Goal: Task Accomplishment & Management: Complete application form

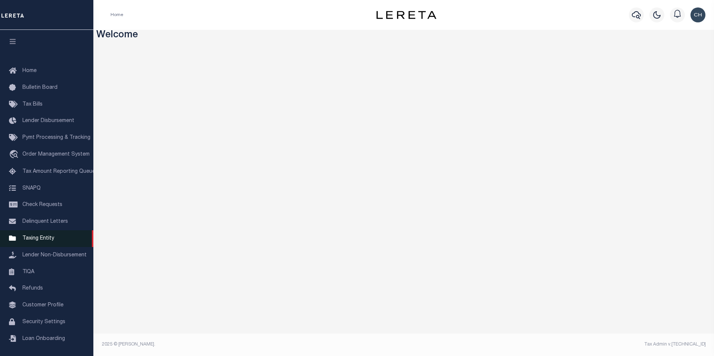
click at [47, 241] on span "Taxing Entity" at bounding box center [38, 238] width 32 height 5
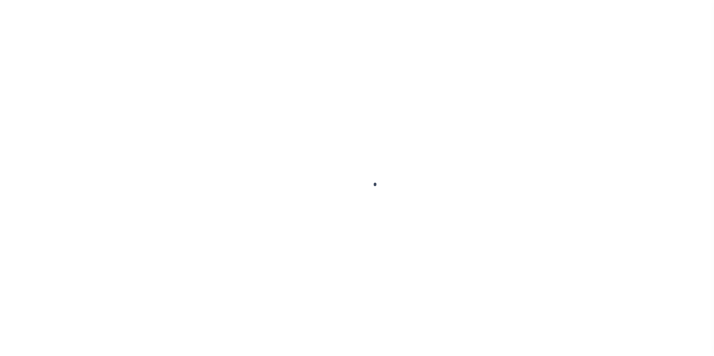
scroll to position [7, 0]
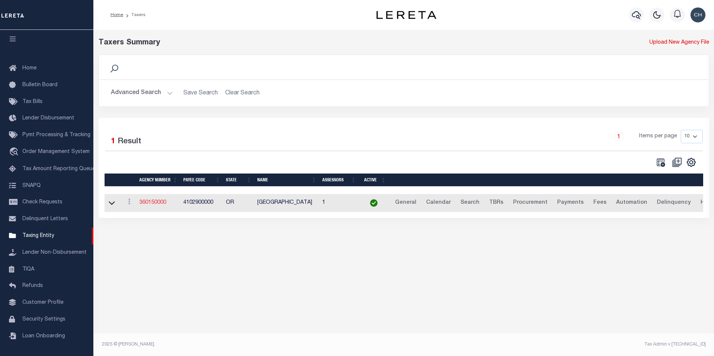
click at [155, 205] on link "360150000" at bounding box center [152, 202] width 27 height 5
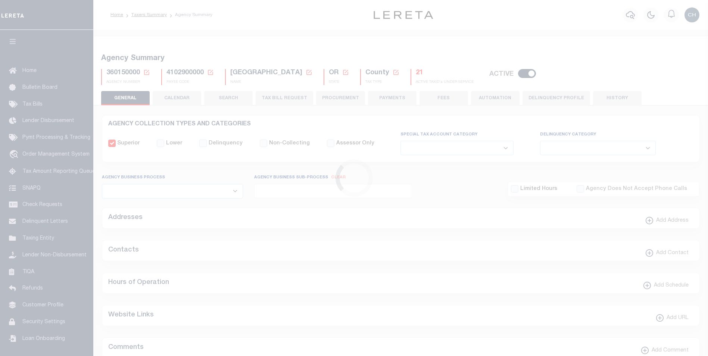
select select
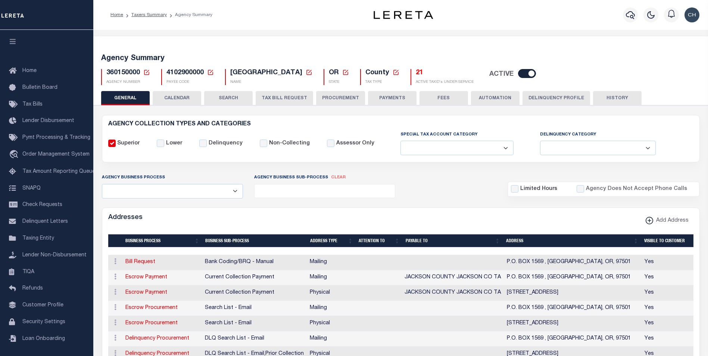
click at [271, 97] on button "TAX BILL REQUEST" at bounding box center [284, 98] width 57 height 14
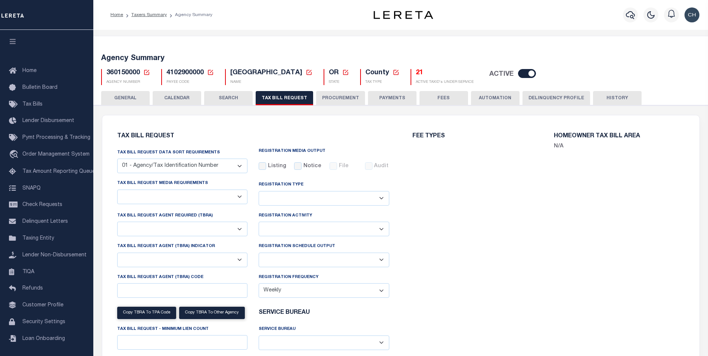
checkbox input "false"
select select "22"
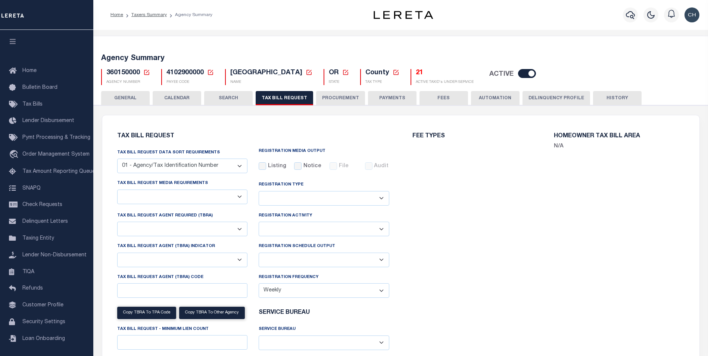
select select "true"
select select "9"
type input "LTS"
select select
type input "1"
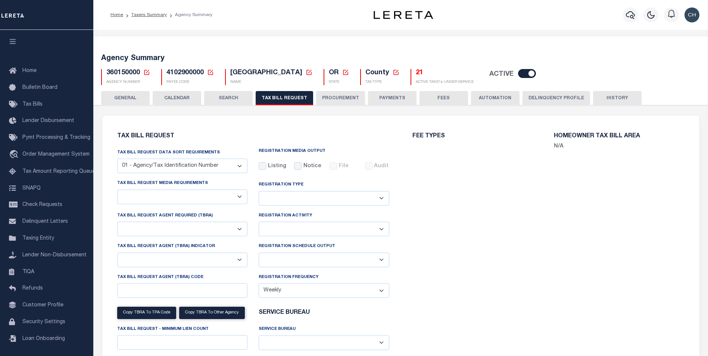
select select "4100743000"
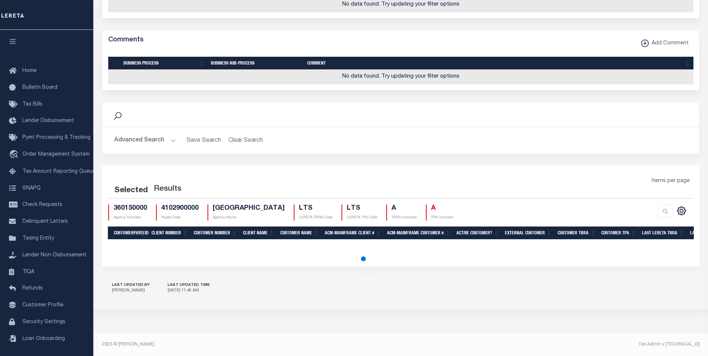
scroll to position [742, 0]
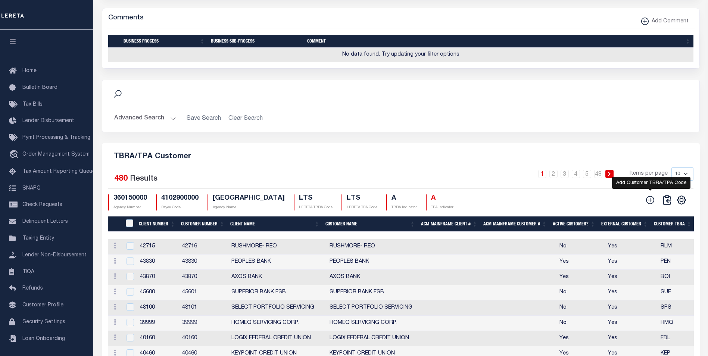
click at [650, 205] on icon at bounding box center [650, 200] width 10 height 10
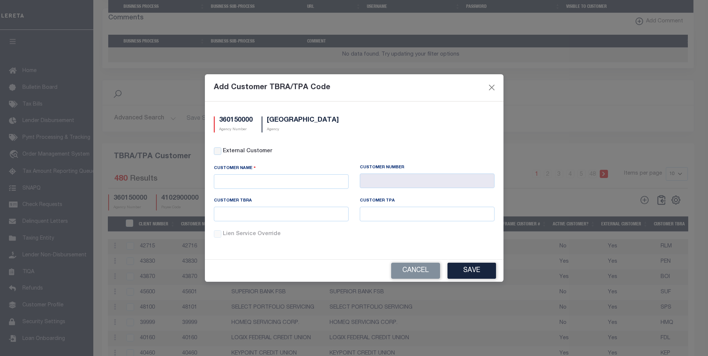
scroll to position [728, 0]
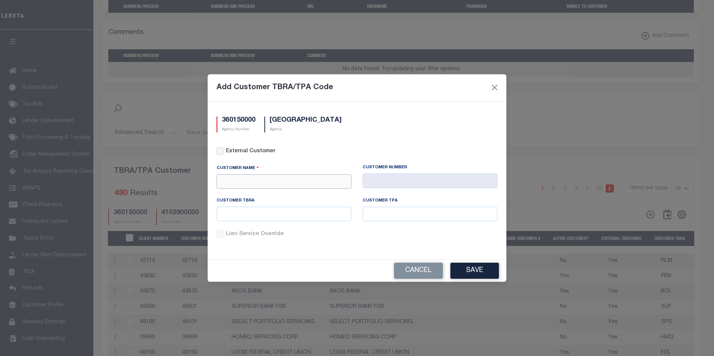
click at [296, 179] on input "text" at bounding box center [283, 181] width 135 height 15
click at [233, 200] on div "APCU" at bounding box center [284, 195] width 134 height 12
type input "APCU"
type input "2205"
click at [254, 187] on input "APCU" at bounding box center [283, 181] width 135 height 15
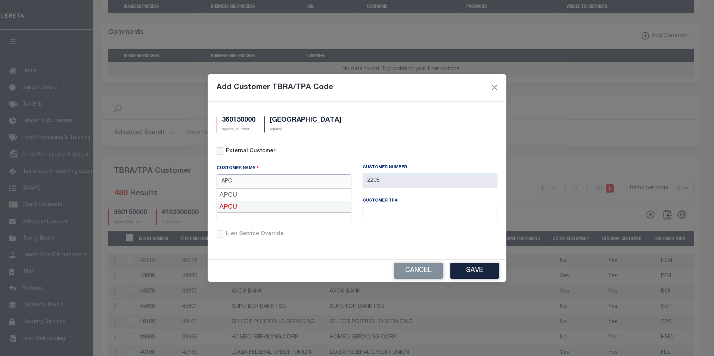
click at [225, 206] on div "APCU" at bounding box center [284, 207] width 134 height 12
click at [478, 268] on button "Save" at bounding box center [474, 271] width 49 height 16
click at [419, 269] on button "Cancel" at bounding box center [418, 271] width 49 height 16
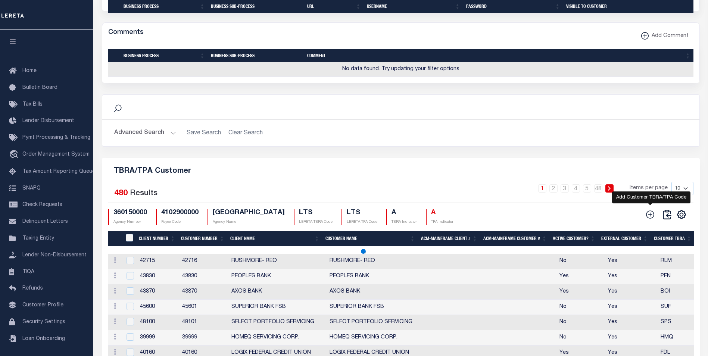
click at [651, 218] on icon at bounding box center [650, 215] width 10 height 10
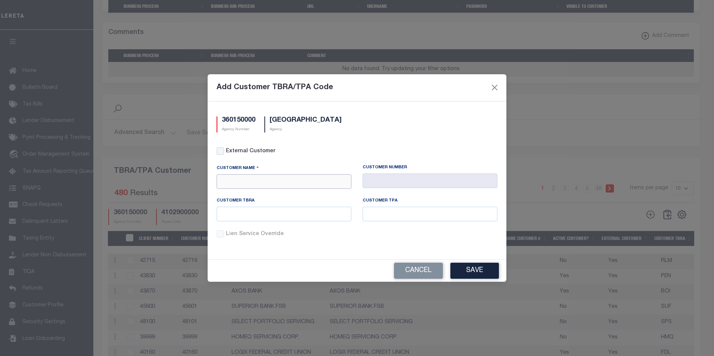
click at [274, 185] on input "text" at bounding box center [283, 181] width 135 height 15
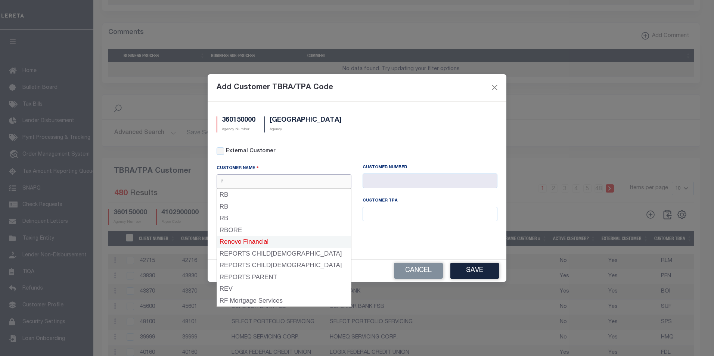
click at [247, 242] on div "Renovo Financial" at bounding box center [284, 242] width 134 height 12
type input "Renovo Financial"
type input "2241"
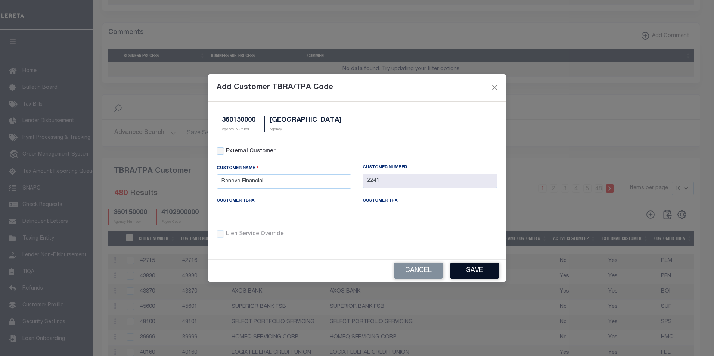
click at [483, 277] on button "Save" at bounding box center [474, 271] width 49 height 16
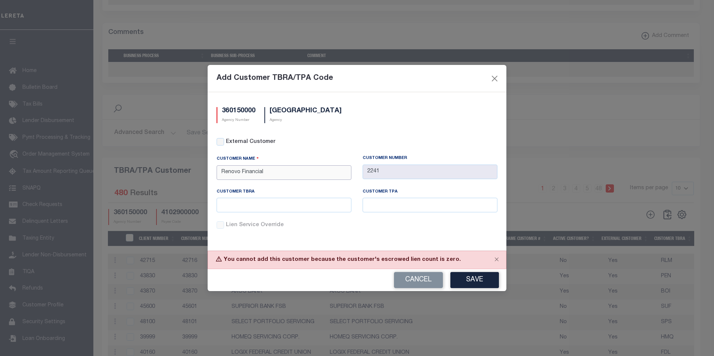
click at [329, 172] on input "Renovo Financial" at bounding box center [283, 172] width 135 height 15
type input "R"
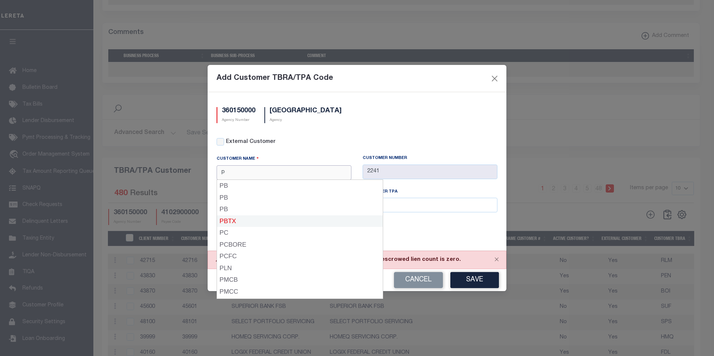
click at [223, 219] on div "PBTX" at bounding box center [300, 221] width 166 height 12
type input "PBTX"
type input "2145"
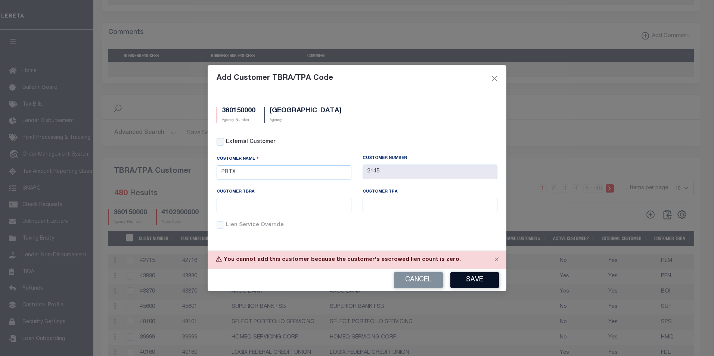
click at [478, 279] on button "Save" at bounding box center [474, 280] width 49 height 16
click at [269, 173] on input "PBTX" at bounding box center [283, 172] width 135 height 15
type input "P"
click at [496, 80] on button "Close" at bounding box center [495, 79] width 10 height 10
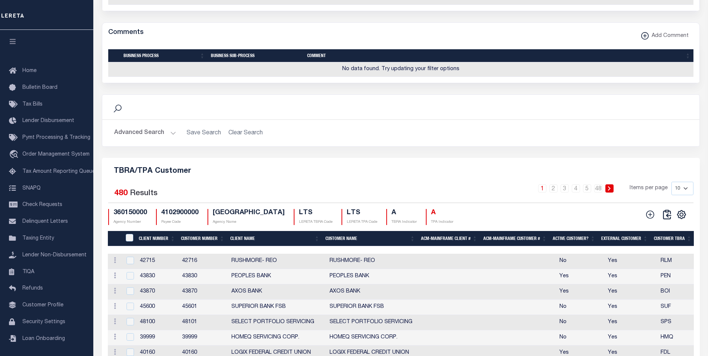
click at [475, 140] on h2 "Advanced Search Save Search Clear Search" at bounding box center [400, 133] width 585 height 15
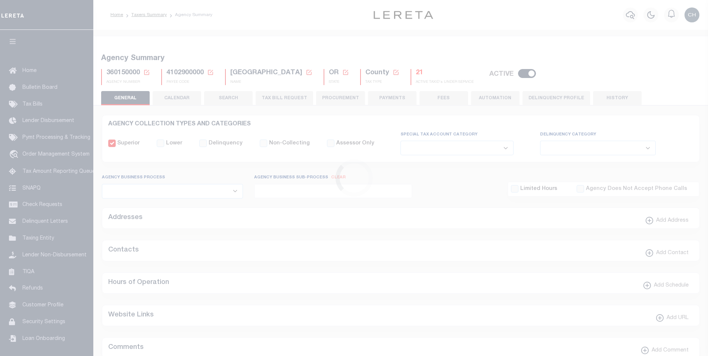
select select
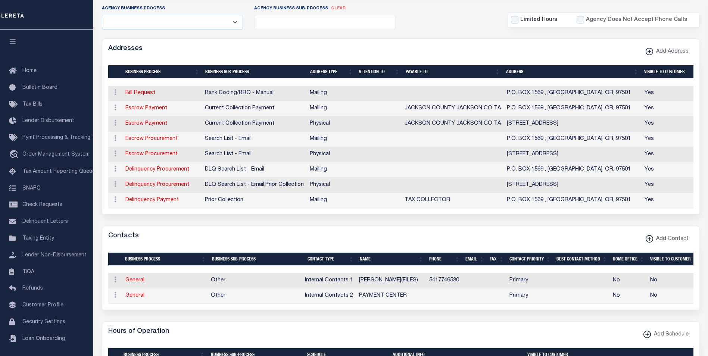
scroll to position [169, 0]
click at [306, 44] on div "Addresses Add Address" at bounding box center [400, 49] width 597 height 21
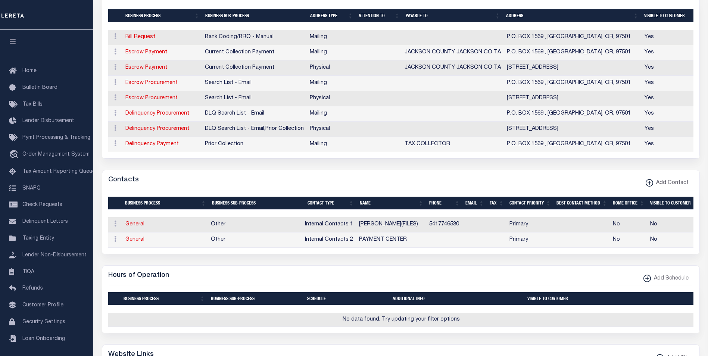
scroll to position [0, 0]
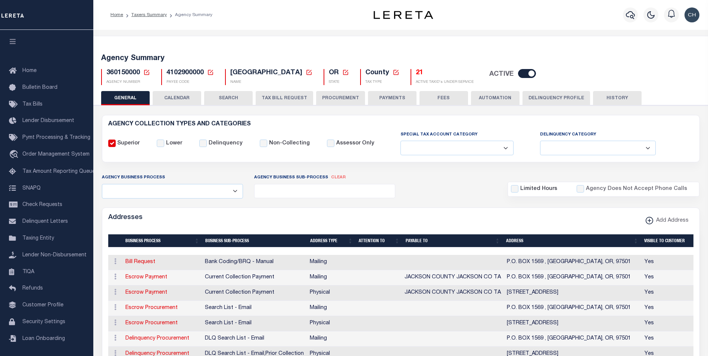
click at [287, 99] on button "TAX BILL REQUEST" at bounding box center [284, 98] width 57 height 14
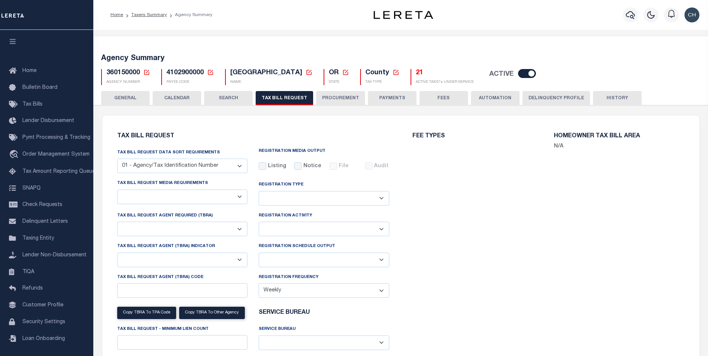
checkbox input "false"
select select "22"
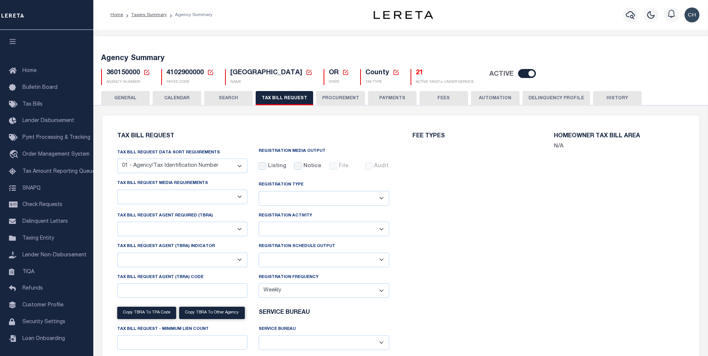
select select "true"
select select "9"
type input "LTS"
select select
type input "1"
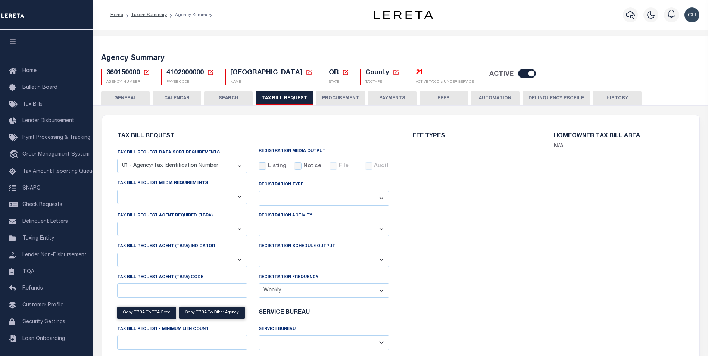
select select "4100743000"
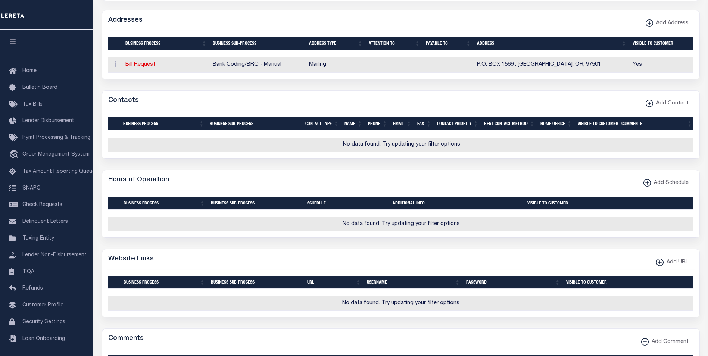
scroll to position [894, 0]
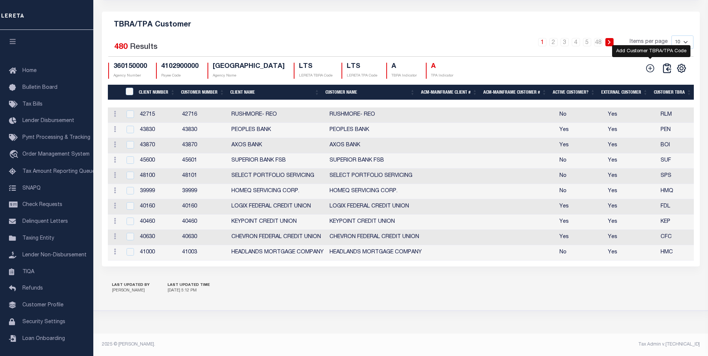
click at [651, 71] on icon at bounding box center [650, 68] width 10 height 10
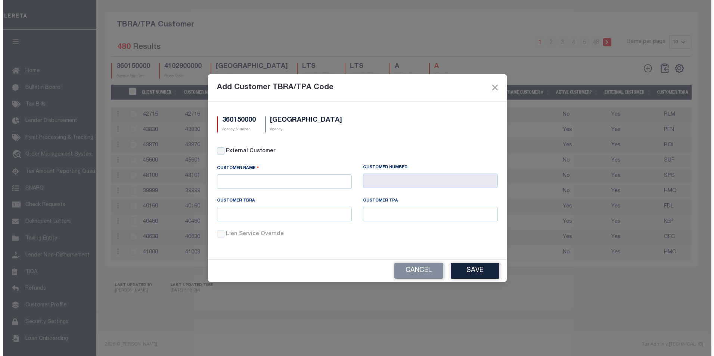
scroll to position [874, 0]
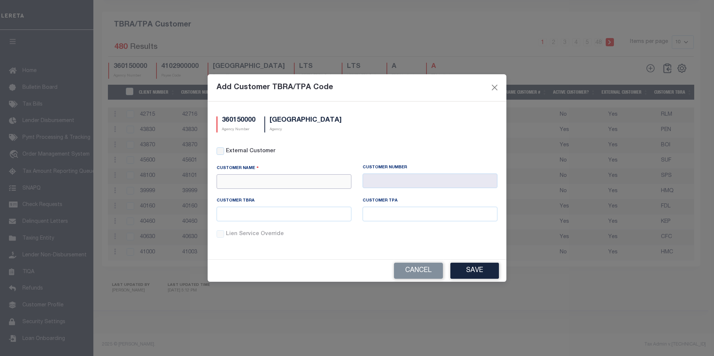
click at [302, 177] on input "text" at bounding box center [283, 181] width 135 height 15
click at [252, 216] on div "IN New Bank" at bounding box center [284, 218] width 134 height 12
type input "IN New Bank"
type input "12342"
click at [473, 272] on button "Save" at bounding box center [474, 271] width 49 height 16
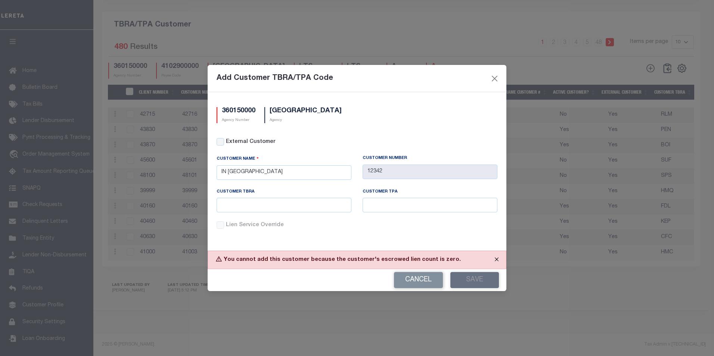
click at [496, 259] on button "Close" at bounding box center [496, 259] width 19 height 16
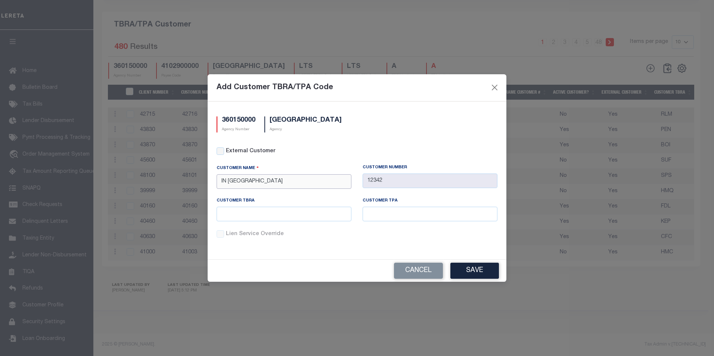
click at [300, 182] on input "IN New Bank" at bounding box center [283, 181] width 135 height 15
type input "I"
type input "o"
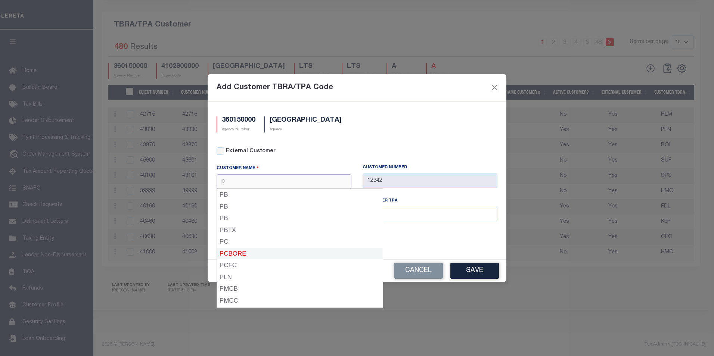
click at [245, 258] on div "PCBORE" at bounding box center [300, 254] width 166 height 12
type input "PCBORE"
type input "1065"
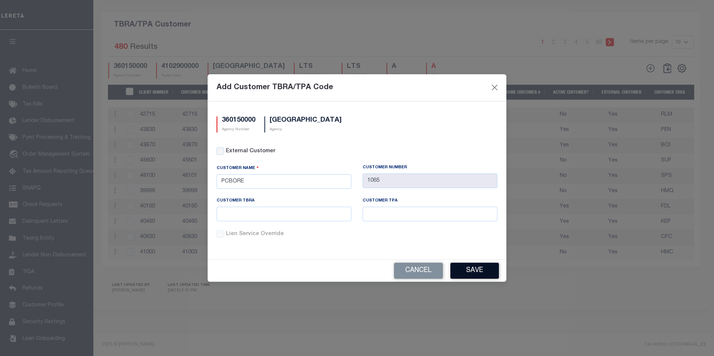
click at [463, 267] on button "Save" at bounding box center [474, 271] width 49 height 16
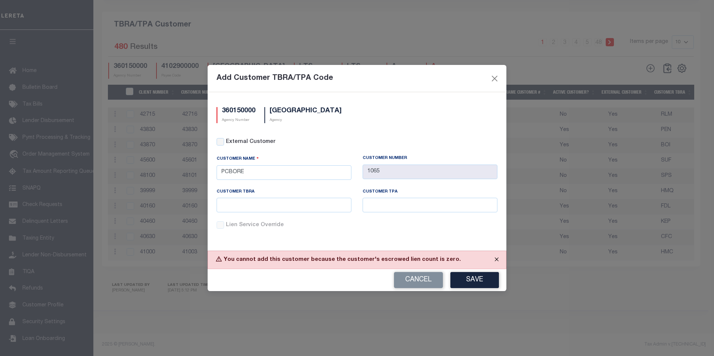
click at [496, 260] on button "Close" at bounding box center [496, 259] width 19 height 16
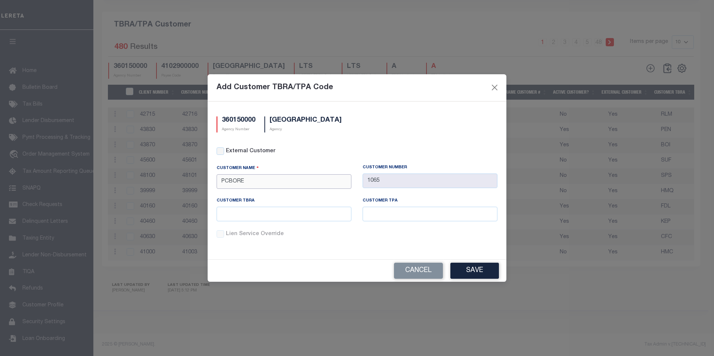
click at [302, 184] on input "PCBORE" at bounding box center [283, 181] width 135 height 15
type input "P"
click at [227, 216] on div "KNG" at bounding box center [284, 218] width 134 height 12
type input "KNG"
type input "2156"
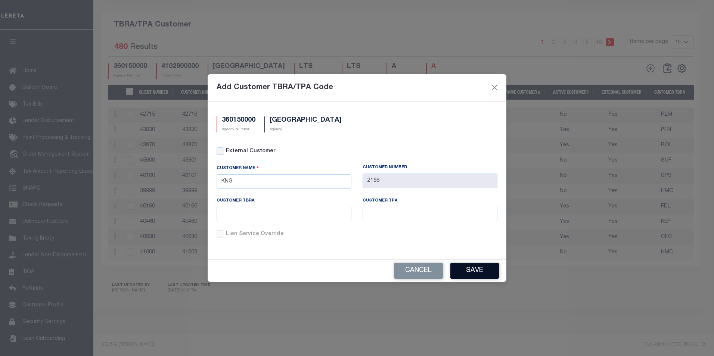
click at [460, 269] on button "Save" at bounding box center [474, 271] width 49 height 16
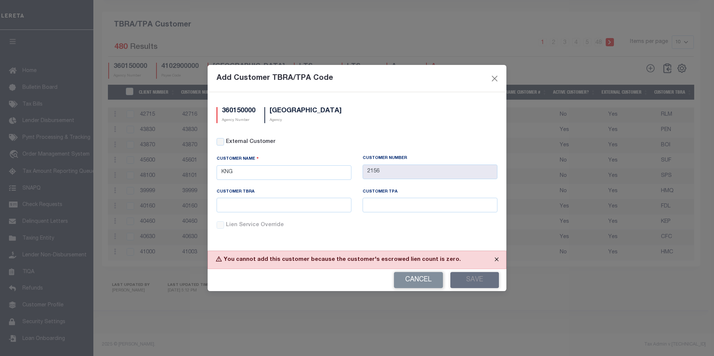
click at [496, 258] on button "Close" at bounding box center [496, 259] width 19 height 16
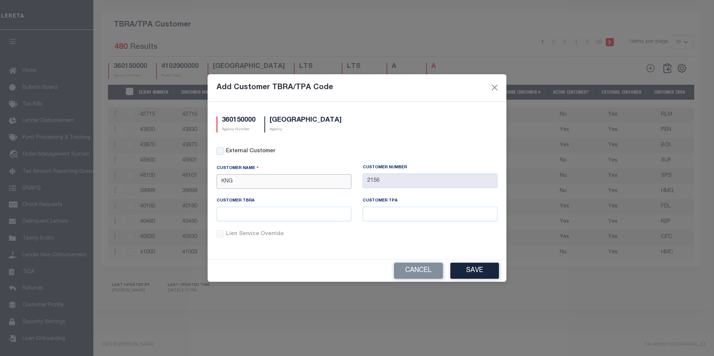
click at [280, 183] on input "KNG" at bounding box center [283, 181] width 135 height 15
type input "K"
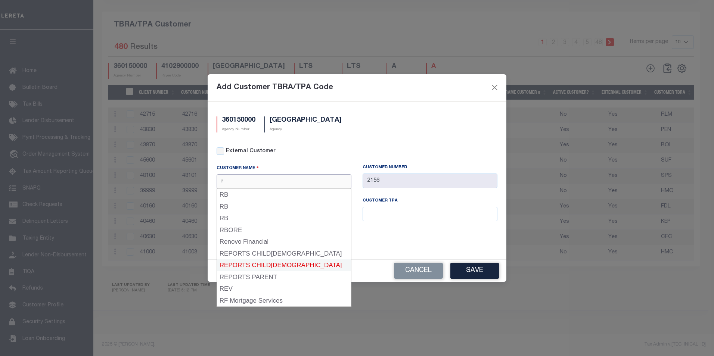
click at [254, 259] on div "REPORTS CHILD2" at bounding box center [284, 265] width 134 height 12
type input "REPORTS CHILD2"
type input "10003"
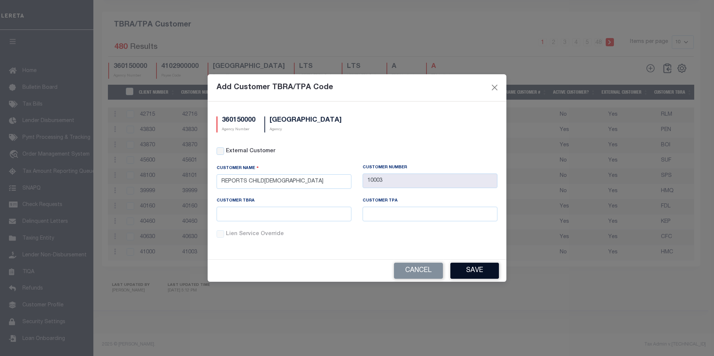
click at [477, 269] on button "Save" at bounding box center [474, 271] width 49 height 16
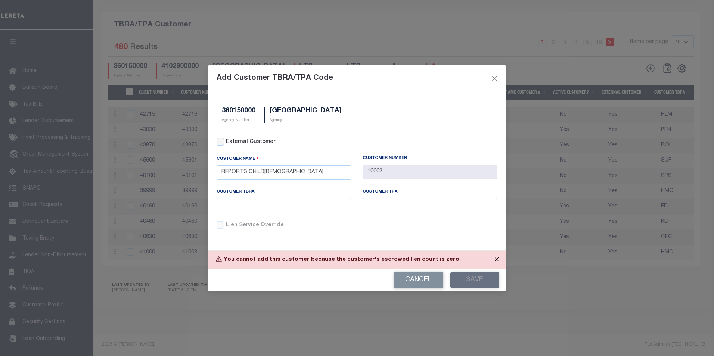
click at [498, 256] on button "Close" at bounding box center [496, 259] width 19 height 16
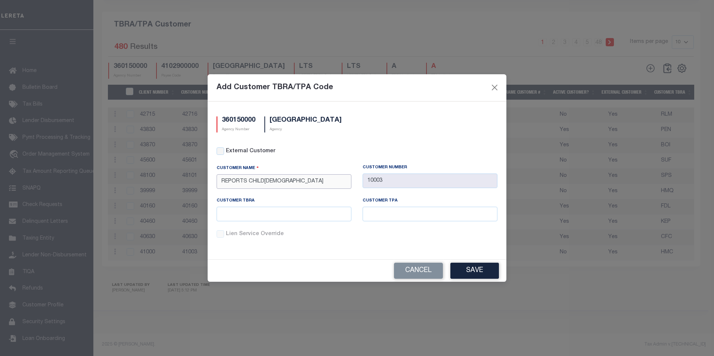
click at [268, 181] on input "REPORTS CHILD2" at bounding box center [283, 181] width 135 height 15
type input "R"
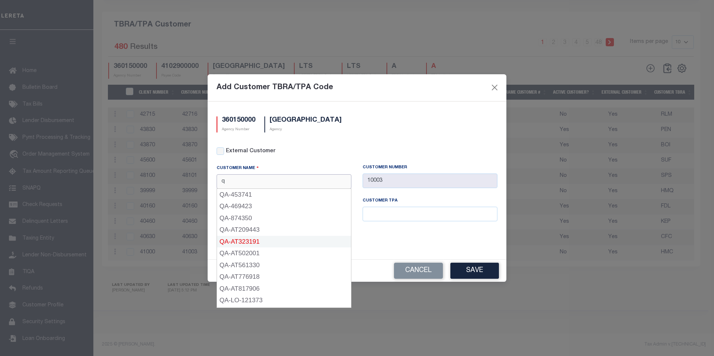
click at [240, 240] on div "QA-AT323191" at bounding box center [284, 242] width 134 height 12
type input "QA-AT323191"
type input "681825"
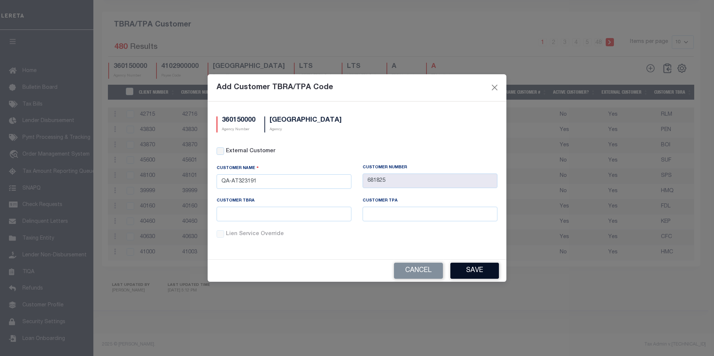
click at [456, 264] on button "Save" at bounding box center [474, 271] width 49 height 16
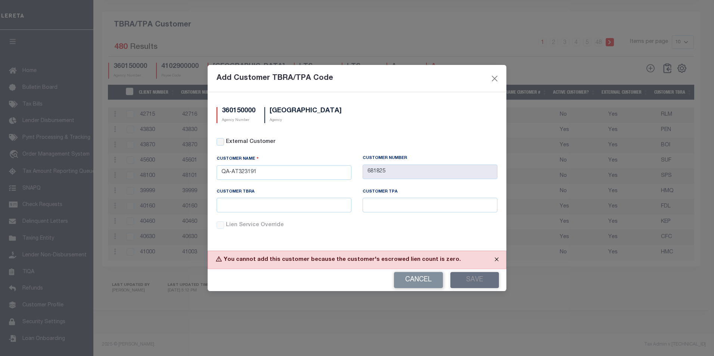
click at [491, 259] on button "Close" at bounding box center [496, 259] width 19 height 16
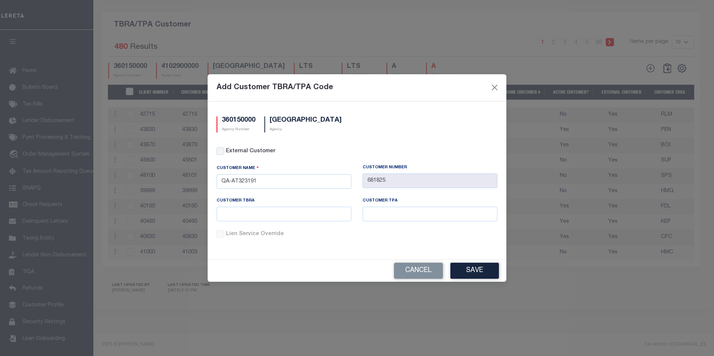
click at [287, 173] on div "Customer Name" at bounding box center [283, 170] width 135 height 10
click at [282, 184] on input "QA-AT323191" at bounding box center [283, 181] width 135 height 15
type input "Q"
type input "x"
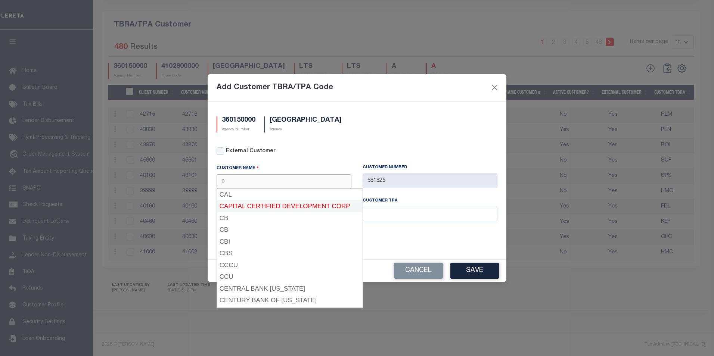
click at [271, 205] on div "CAPITAL CERTIFIED DEVELOPMENT CORP" at bounding box center [290, 206] width 146 height 12
type input "CAPITAL CERTIFIED DEVELOPMENT CORP"
type input "99097"
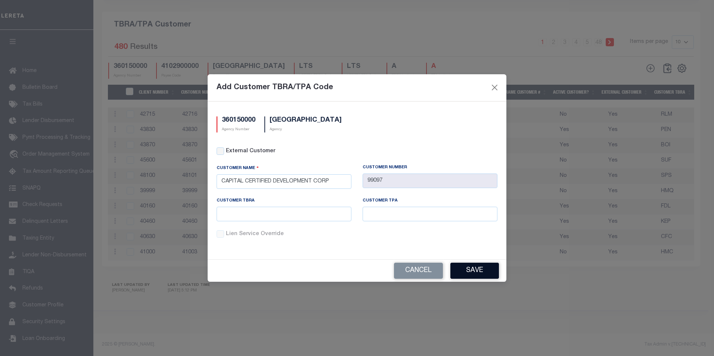
click at [470, 268] on button "Save" at bounding box center [474, 271] width 49 height 16
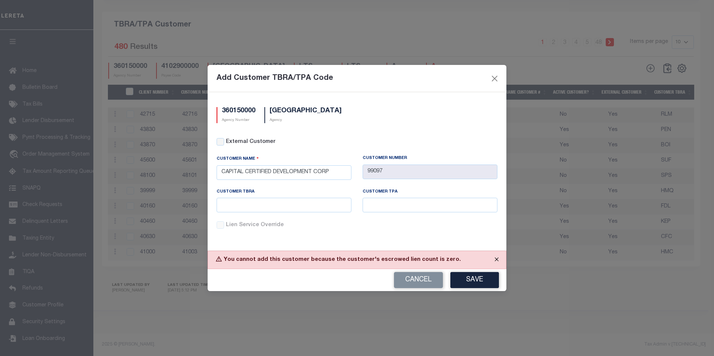
click at [496, 257] on button "Close" at bounding box center [496, 259] width 19 height 16
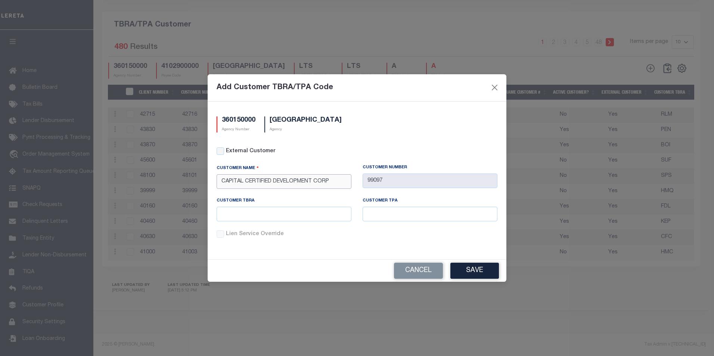
click at [333, 184] on input "CAPITAL CERTIFIED DEVELOPMENT CORP" at bounding box center [283, 181] width 135 height 15
type input "C"
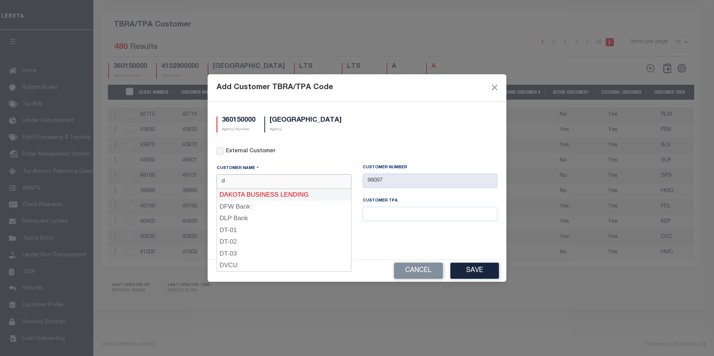
click at [301, 194] on div "DAKOTA BUSINESS LENDING" at bounding box center [284, 195] width 134 height 12
type input "DAKOTA BUSINESS LENDING"
type input "85810"
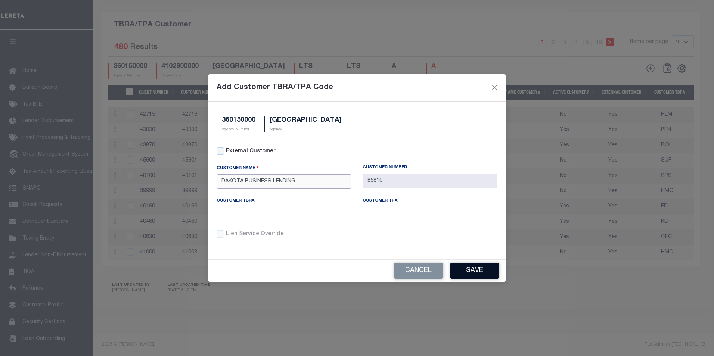
type input "DAKOTA BUSINESS LENDING"
click at [458, 264] on button "Save" at bounding box center [474, 271] width 49 height 16
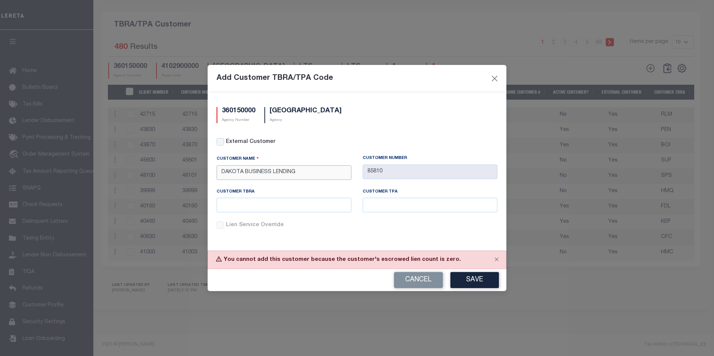
drag, startPoint x: 310, startPoint y: 175, endPoint x: 190, endPoint y: 176, distance: 119.8
click at [190, 176] on div "Add Customer TBRA/TPA Code 360150000 Agency Number JACKSON COUNTY Agency Extern…" at bounding box center [357, 178] width 714 height 356
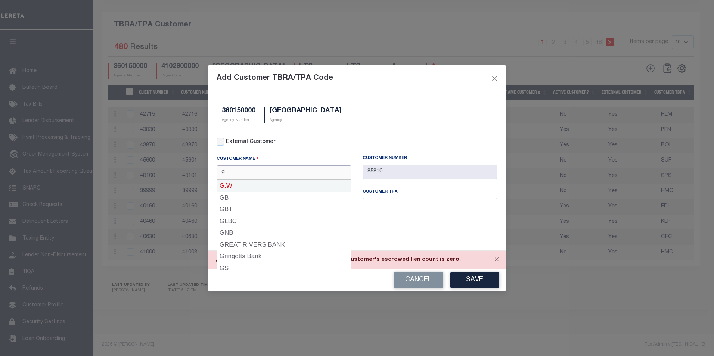
click at [242, 190] on div "G.W" at bounding box center [284, 186] width 134 height 12
type input "G.W"
type input "2255"
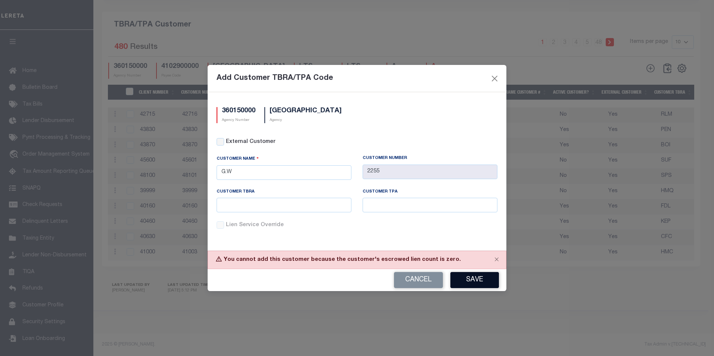
click at [485, 279] on button "Save" at bounding box center [474, 280] width 49 height 16
click at [494, 258] on button "Close" at bounding box center [496, 259] width 19 height 16
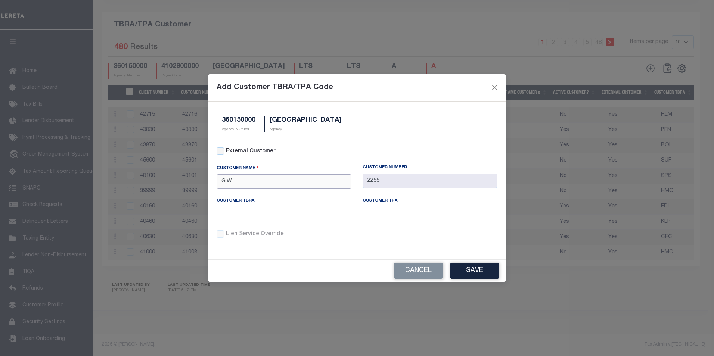
click at [299, 183] on input "G.W" at bounding box center [283, 181] width 135 height 15
type input "G"
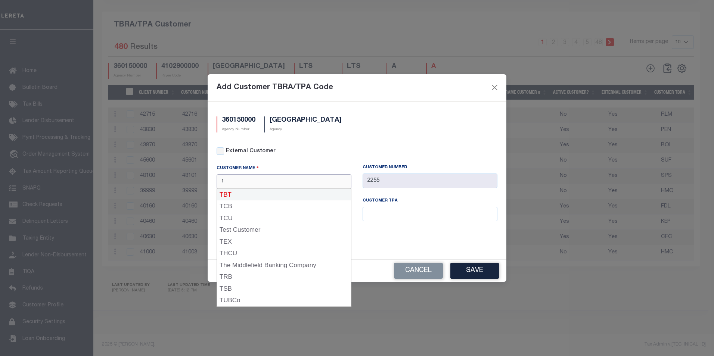
click at [273, 196] on div "TBT" at bounding box center [284, 195] width 134 height 12
type input "TBT"
type input "1013"
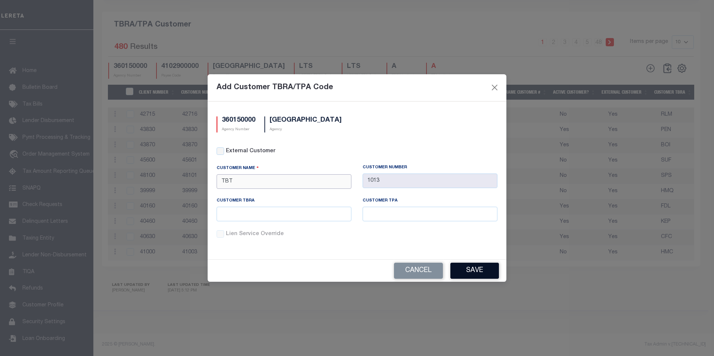
type input "TBT"
click at [483, 272] on button "Save" at bounding box center [474, 271] width 49 height 16
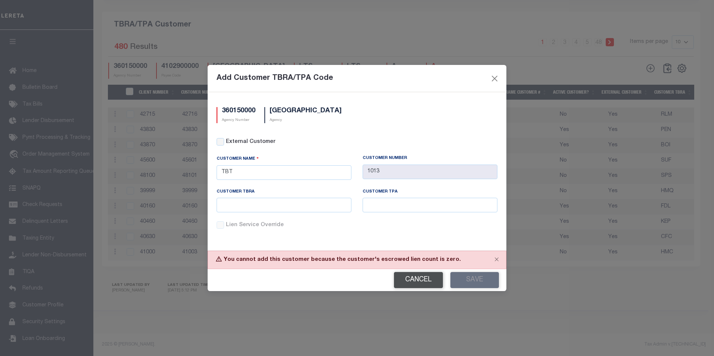
click at [416, 278] on button "Cancel" at bounding box center [418, 280] width 49 height 16
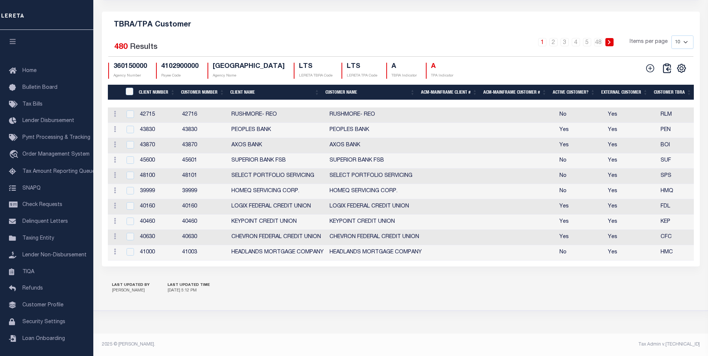
click at [321, 93] on th "Client Name" at bounding box center [274, 92] width 95 height 15
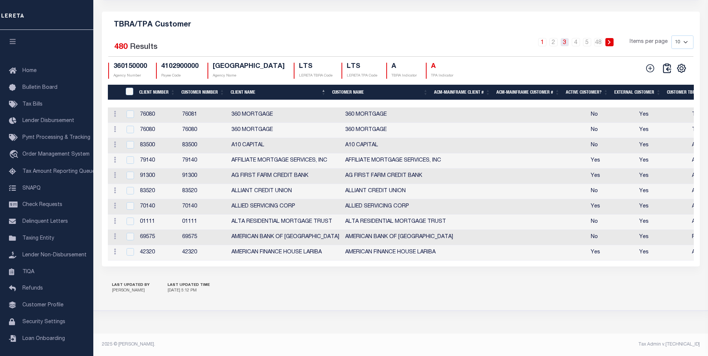
click at [565, 44] on link "3" at bounding box center [565, 42] width 8 height 8
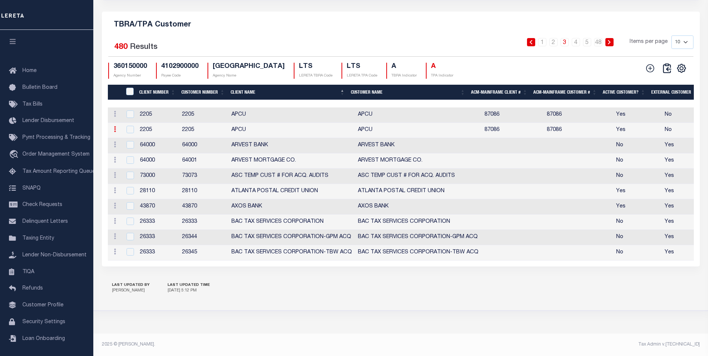
click at [114, 131] on icon at bounding box center [115, 129] width 2 height 6
click at [124, 155] on link "Delete" at bounding box center [128, 154] width 34 height 12
checkbox input "true"
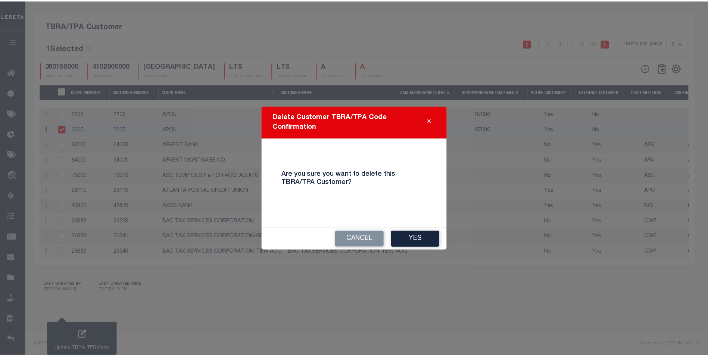
scroll to position [674, 0]
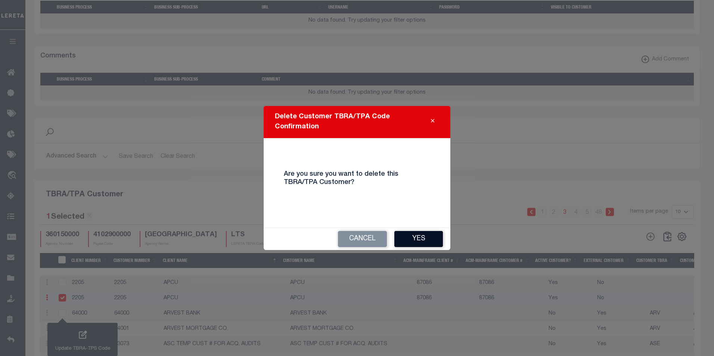
click at [423, 234] on button "Yes" at bounding box center [418, 239] width 49 height 16
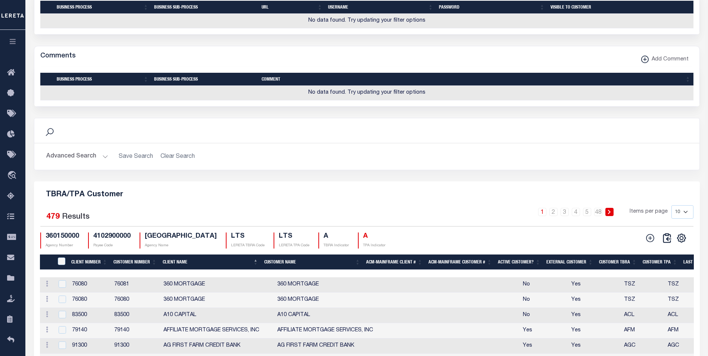
scroll to position [797, 0]
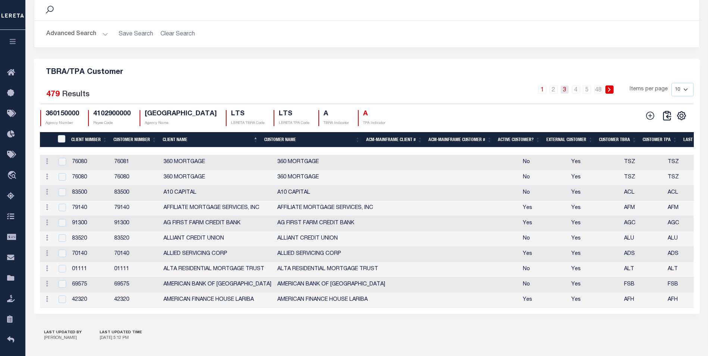
click at [564, 94] on link "3" at bounding box center [565, 89] width 8 height 8
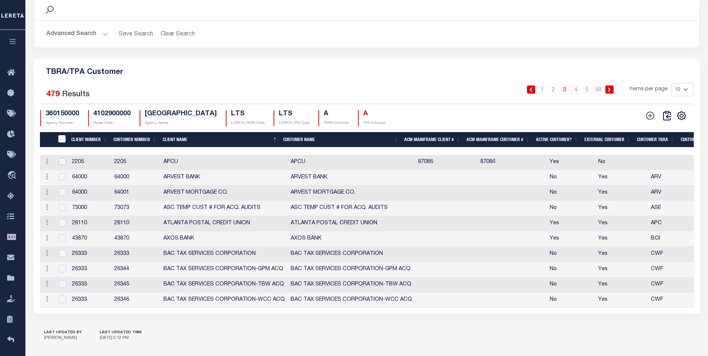
click at [62, 164] on input "checkbox" at bounding box center [62, 161] width 7 height 7
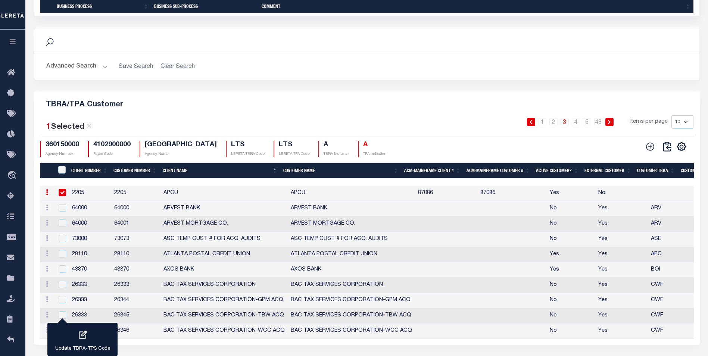
scroll to position [765, 0]
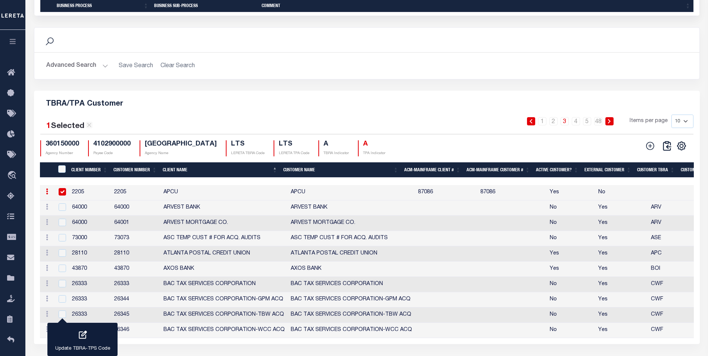
click at [45, 193] on link at bounding box center [47, 193] width 8 height 6
click at [57, 222] on link "Delete" at bounding box center [60, 216] width 34 height 12
checkbox input "false"
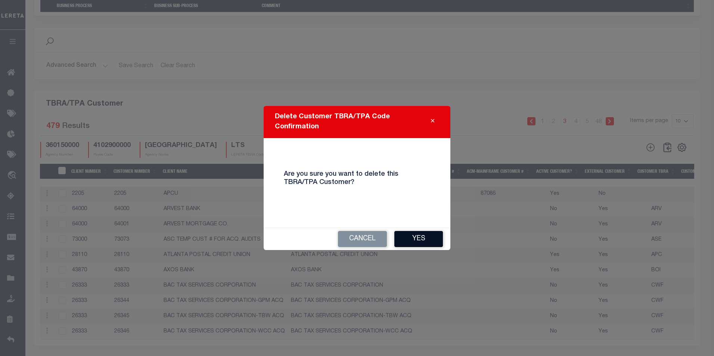
click at [431, 236] on button "Yes" at bounding box center [418, 239] width 49 height 16
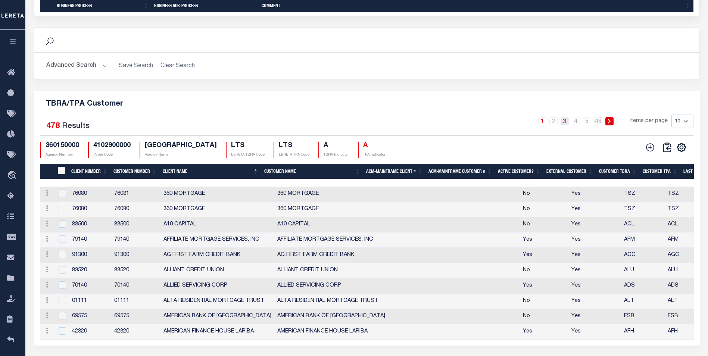
click at [566, 125] on link "3" at bounding box center [565, 121] width 8 height 8
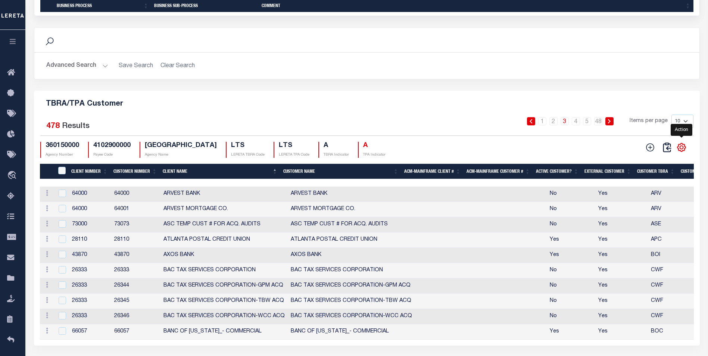
click at [685, 152] on icon "" at bounding box center [682, 147] width 8 height 8
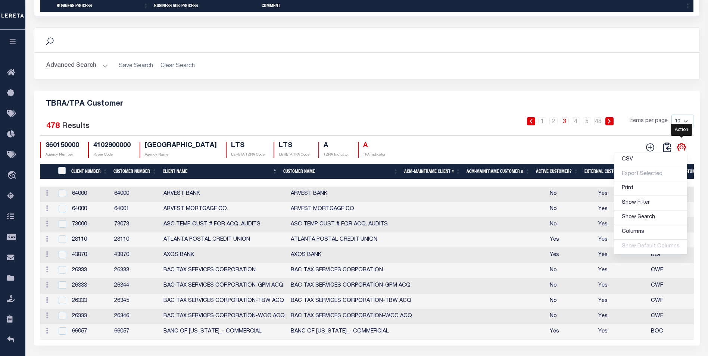
click at [685, 150] on icon "" at bounding box center [682, 148] width 10 height 10
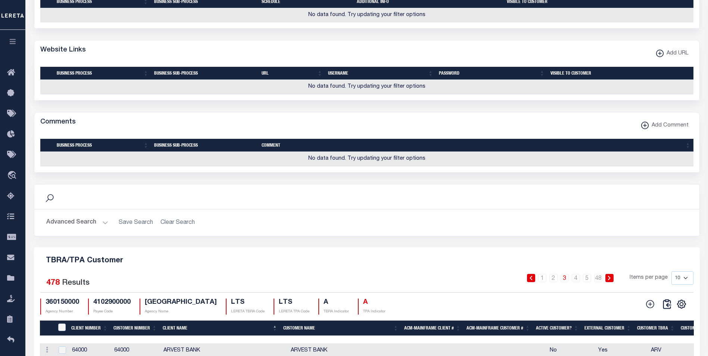
scroll to position [828, 0]
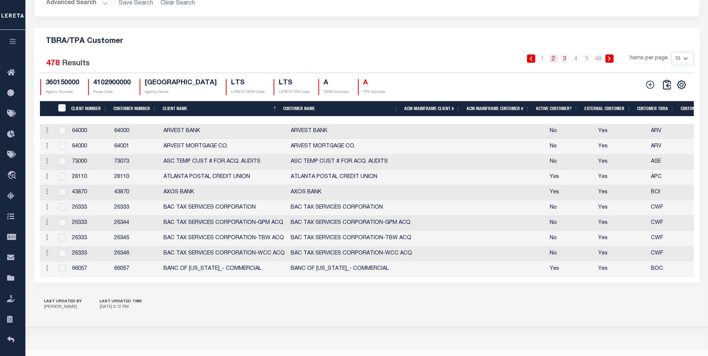
click at [556, 61] on link "2" at bounding box center [553, 58] width 8 height 8
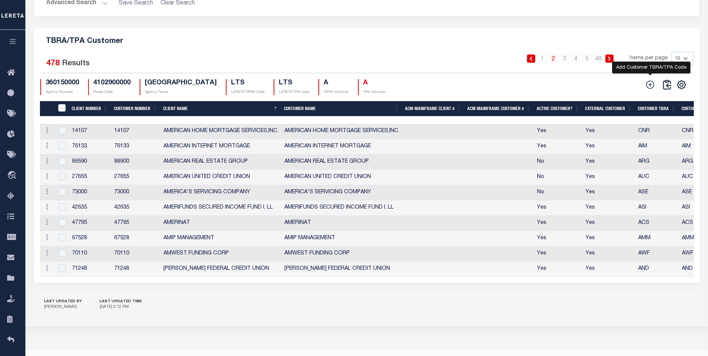
click at [648, 89] on icon at bounding box center [650, 85] width 10 height 10
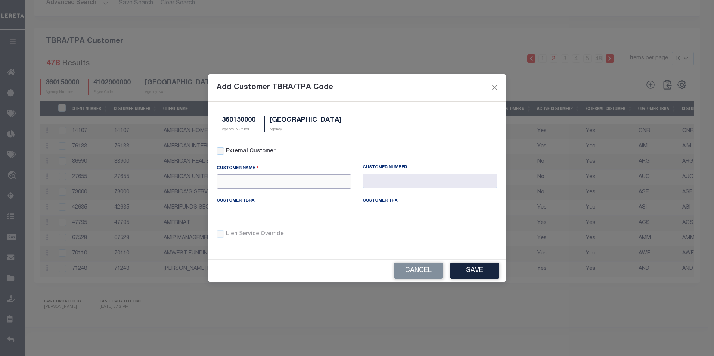
click at [266, 187] on input "text" at bounding box center [283, 181] width 135 height 15
click at [231, 195] on div "APCU" at bounding box center [284, 195] width 134 height 12
type input "APCU"
type input "2205"
type input "APCU"
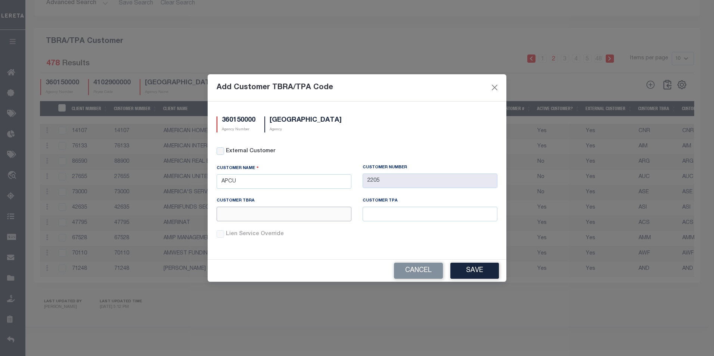
click at [298, 213] on input "text" at bounding box center [283, 214] width 135 height 15
click at [306, 214] on input "text" at bounding box center [283, 214] width 135 height 15
click at [300, 266] on div "Cancel Save" at bounding box center [357, 271] width 299 height 22
click at [465, 264] on button "Save" at bounding box center [474, 271] width 49 height 16
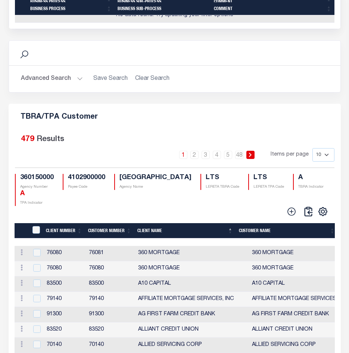
scroll to position [963, 0]
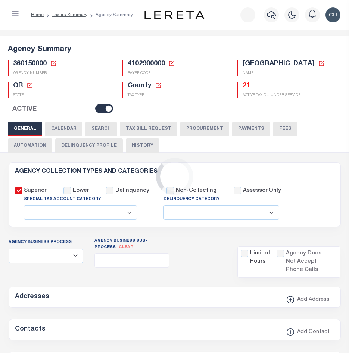
select select
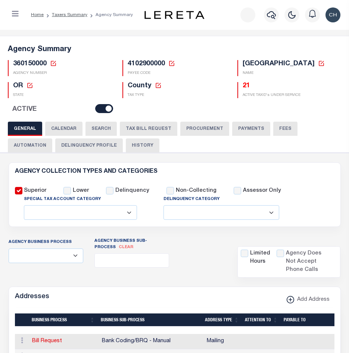
click at [159, 128] on button "TAX BILL REQUEST" at bounding box center [148, 129] width 57 height 14
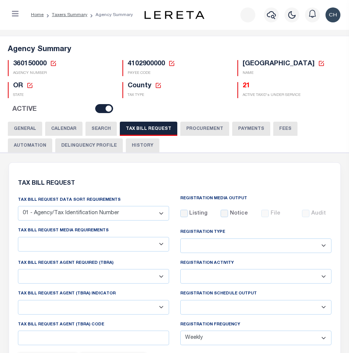
checkbox input "false"
select select "22"
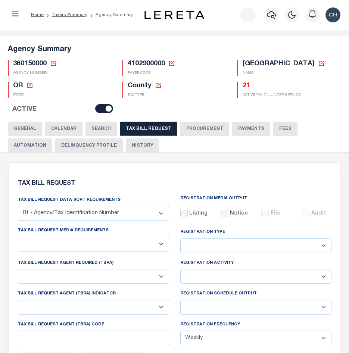
select select "true"
select select "9"
type input "LTS"
select select
type input "1"
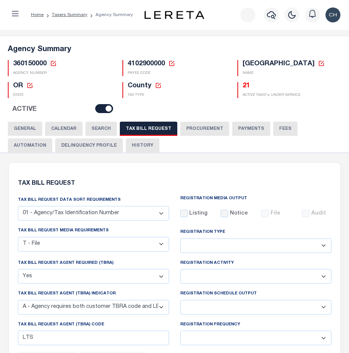
select select "4100743000"
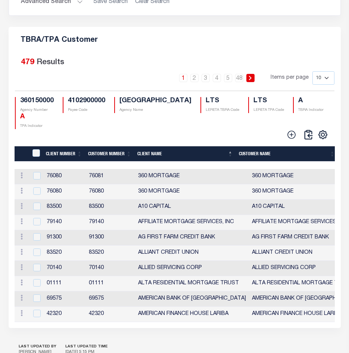
scroll to position [1018, 0]
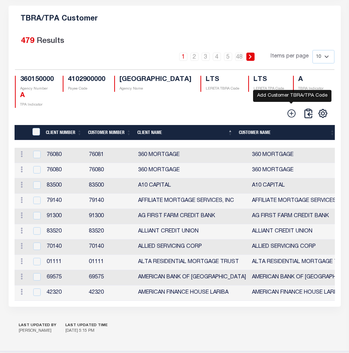
click at [290, 118] on icon at bounding box center [292, 114] width 10 height 10
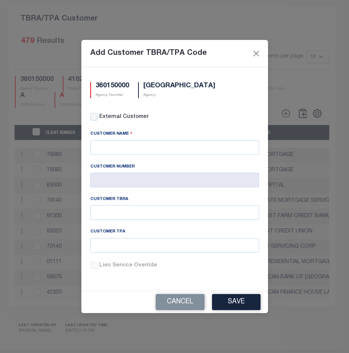
scroll to position [1008, 0]
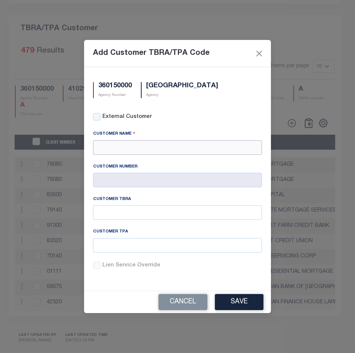
click at [133, 147] on input "text" at bounding box center [177, 147] width 169 height 15
click at [131, 161] on div "APCU" at bounding box center [177, 161] width 168 height 12
type input "APCU"
type input "2205"
type input "APCU"
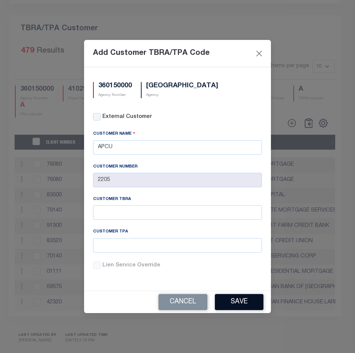
click at [252, 299] on button "Save" at bounding box center [239, 302] width 49 height 16
